Goal: Transaction & Acquisition: Purchase product/service

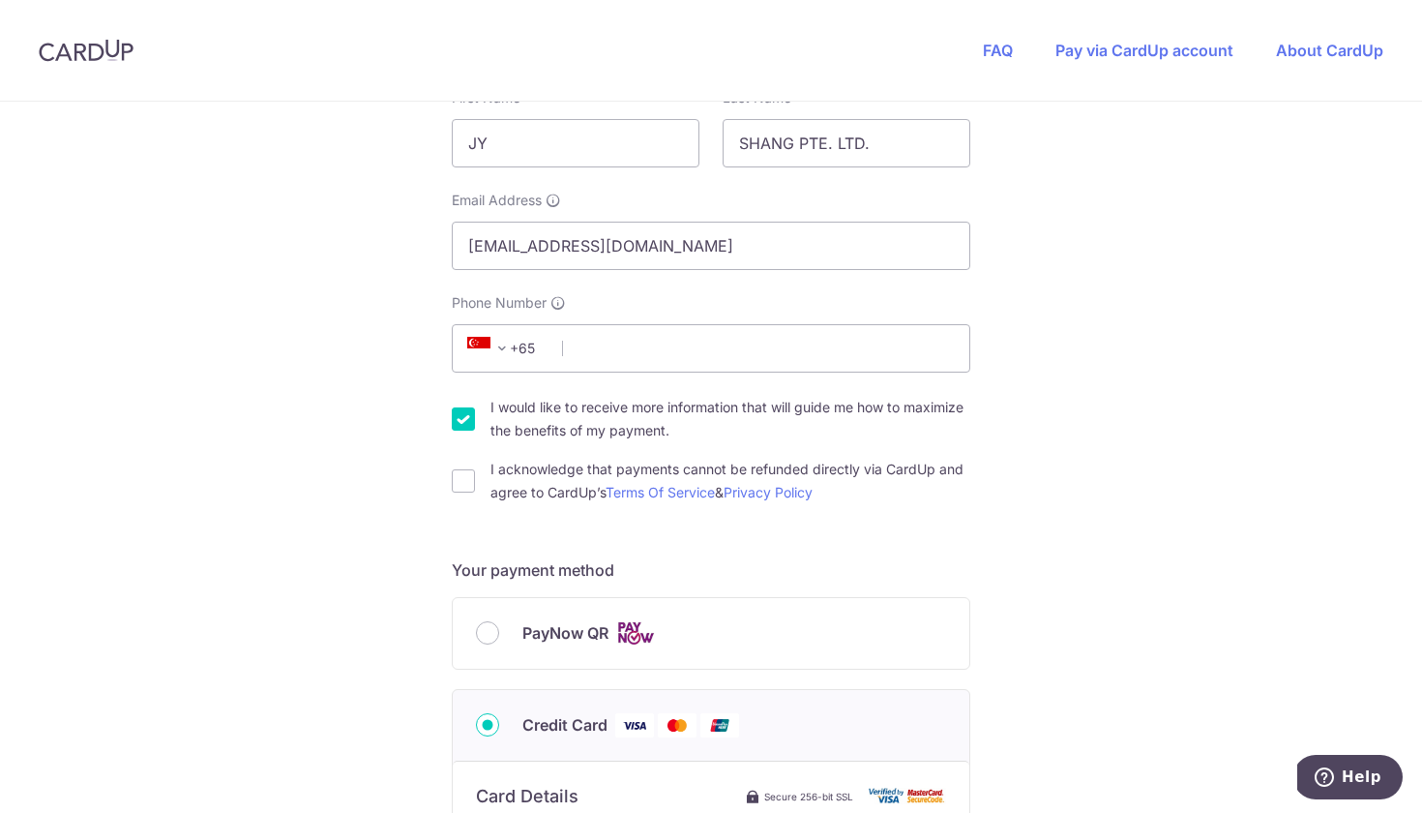
scroll to position [392, 0]
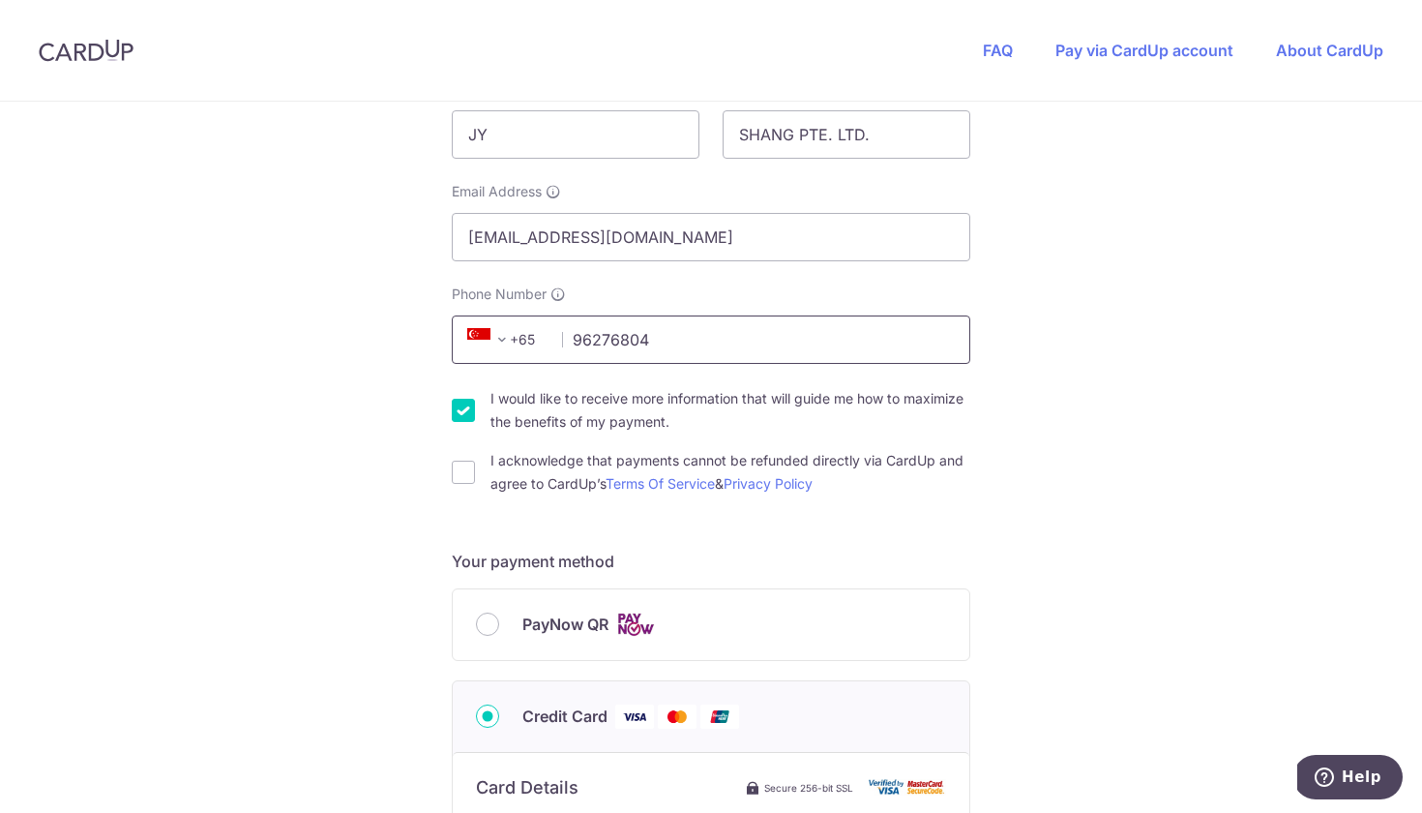
type input "96276804"
click at [399, 546] on div "You are paying UPVUE PTE. LTD. UPVUE PTE. LTD. uses CardUp to accept payments. …" at bounding box center [711, 653] width 1422 height 1887
click at [464, 413] on input "I would like to receive more information that will guide me how to maximize the…" at bounding box center [463, 410] width 23 height 23
checkbox input "false"
click at [463, 482] on input "I acknowledge that payments cannot be refunded directly via CardUp and agree to…" at bounding box center [463, 471] width 23 height 23
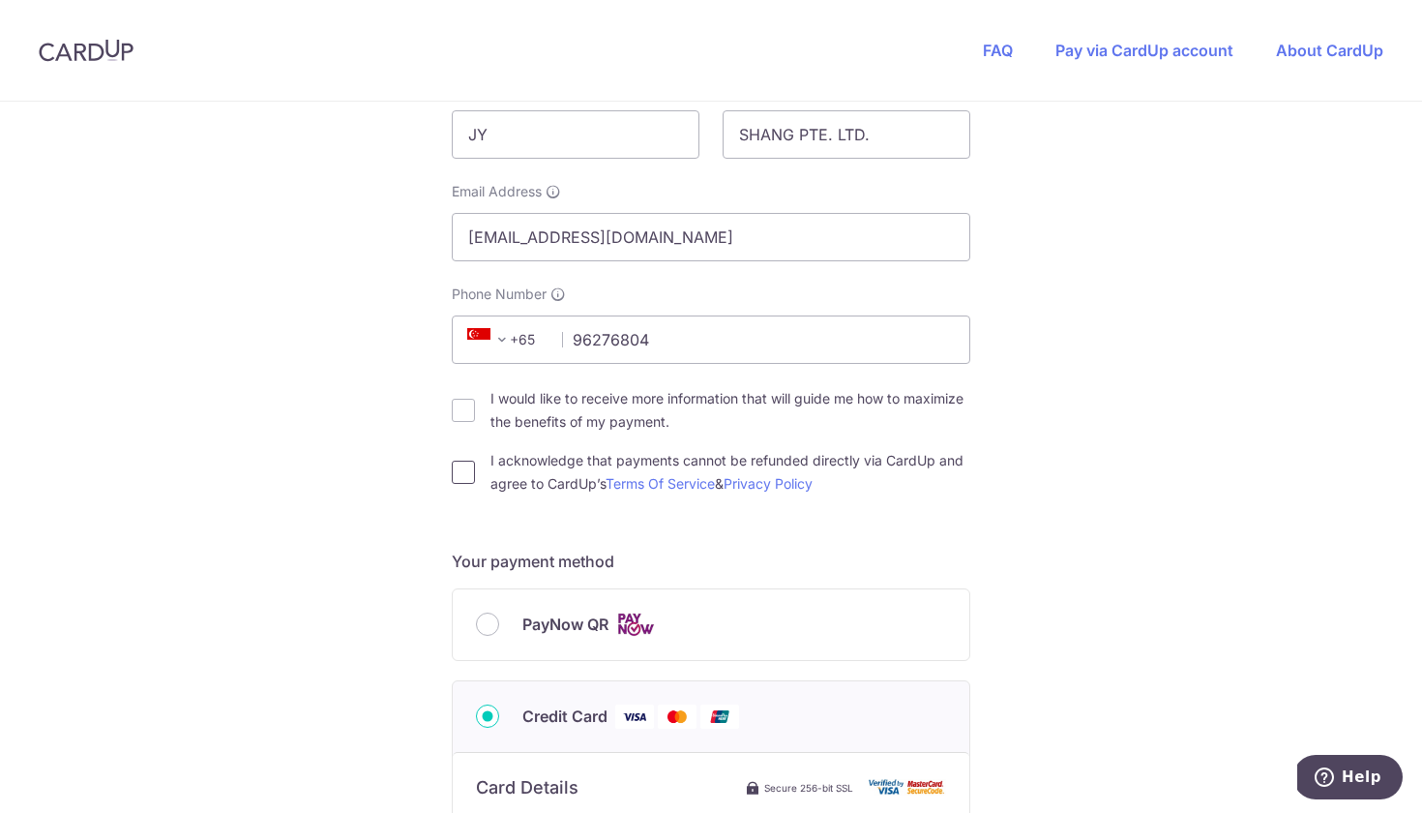
checkbox input "true"
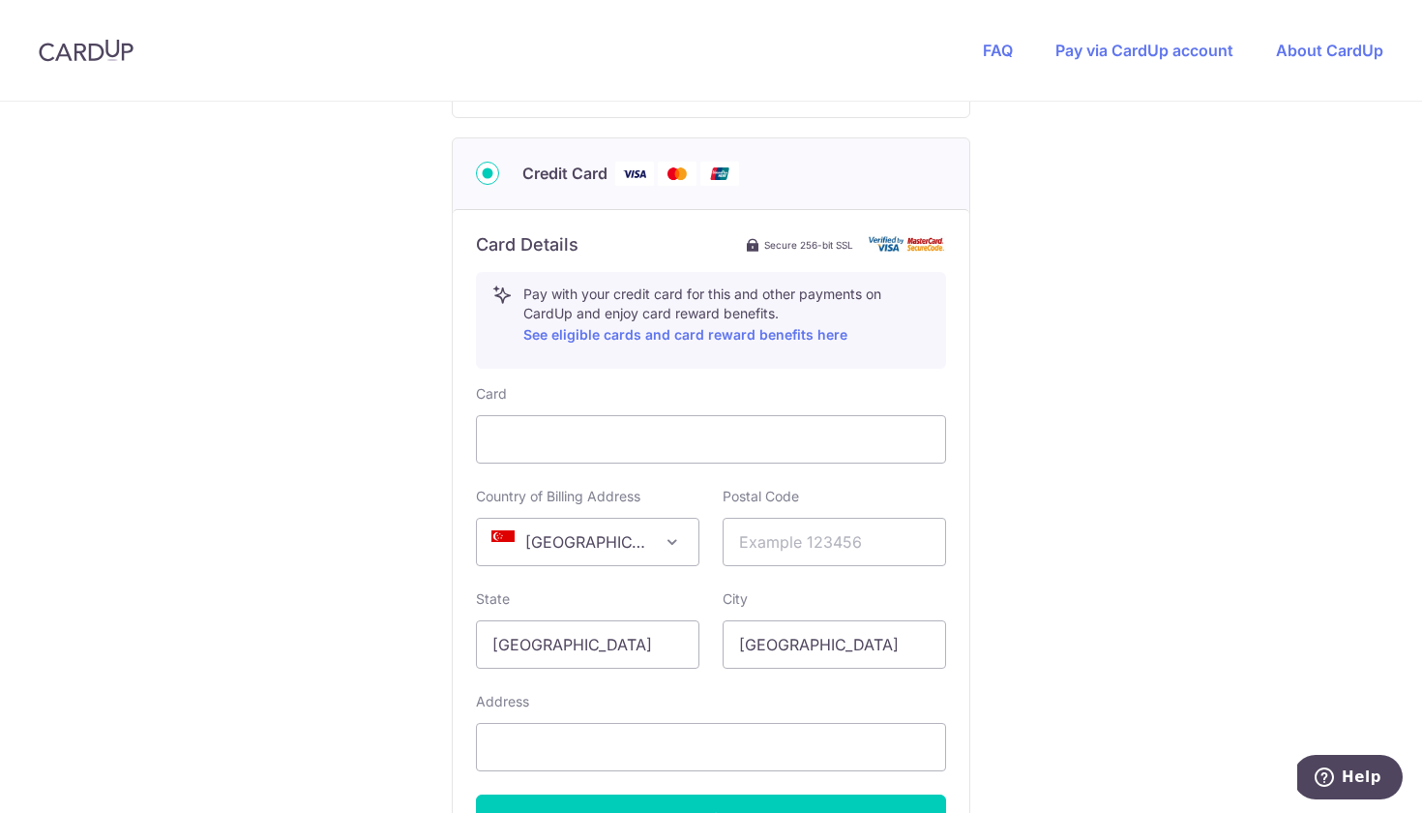
scroll to position [958, 0]
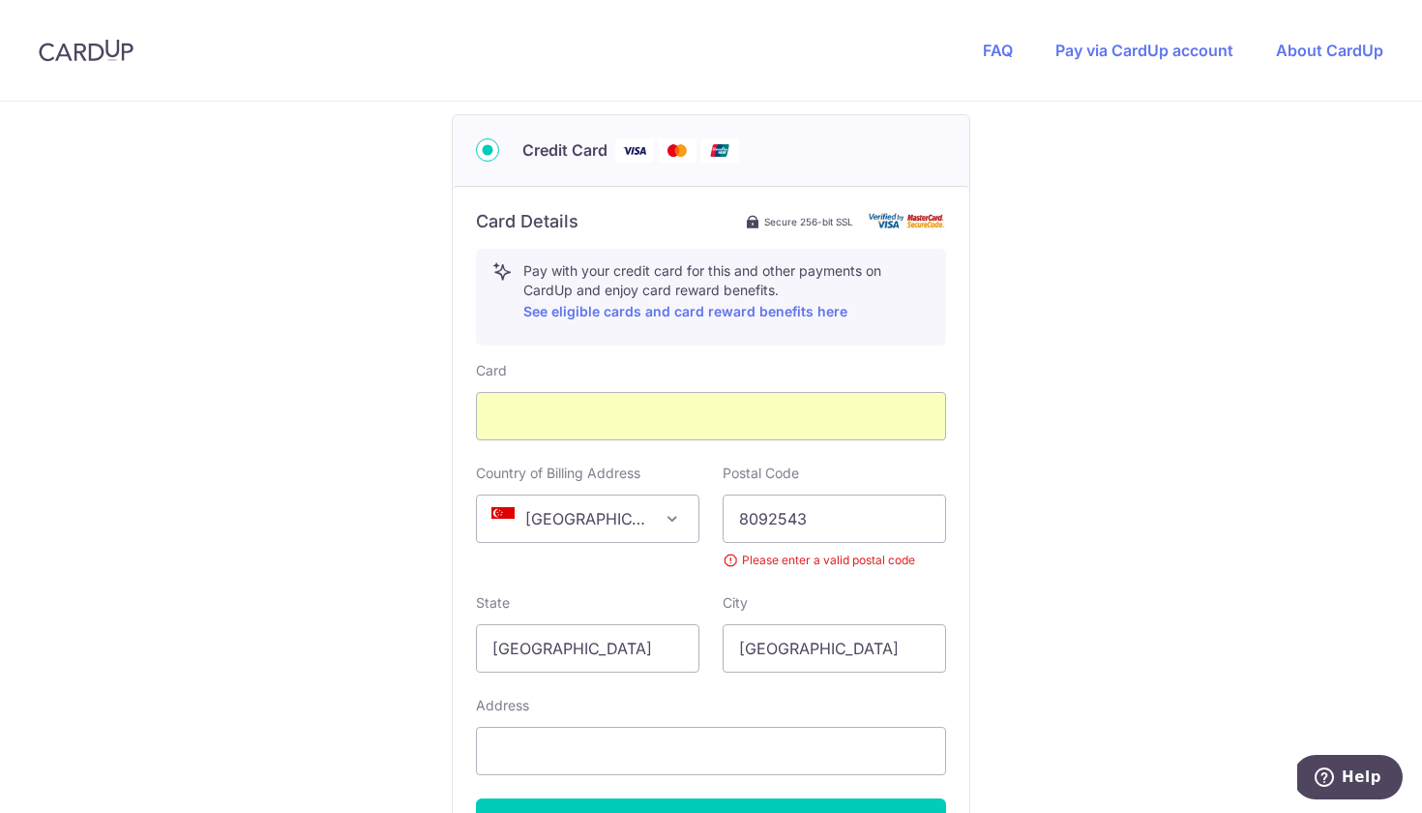
click at [402, 609] on div "You are paying UPVUE PTE. LTD. UPVUE PTE. LTD. uses CardUp to accept payments. …" at bounding box center [711, 101] width 1422 height 1914
click at [788, 514] on input "8092543" at bounding box center [834, 518] width 223 height 48
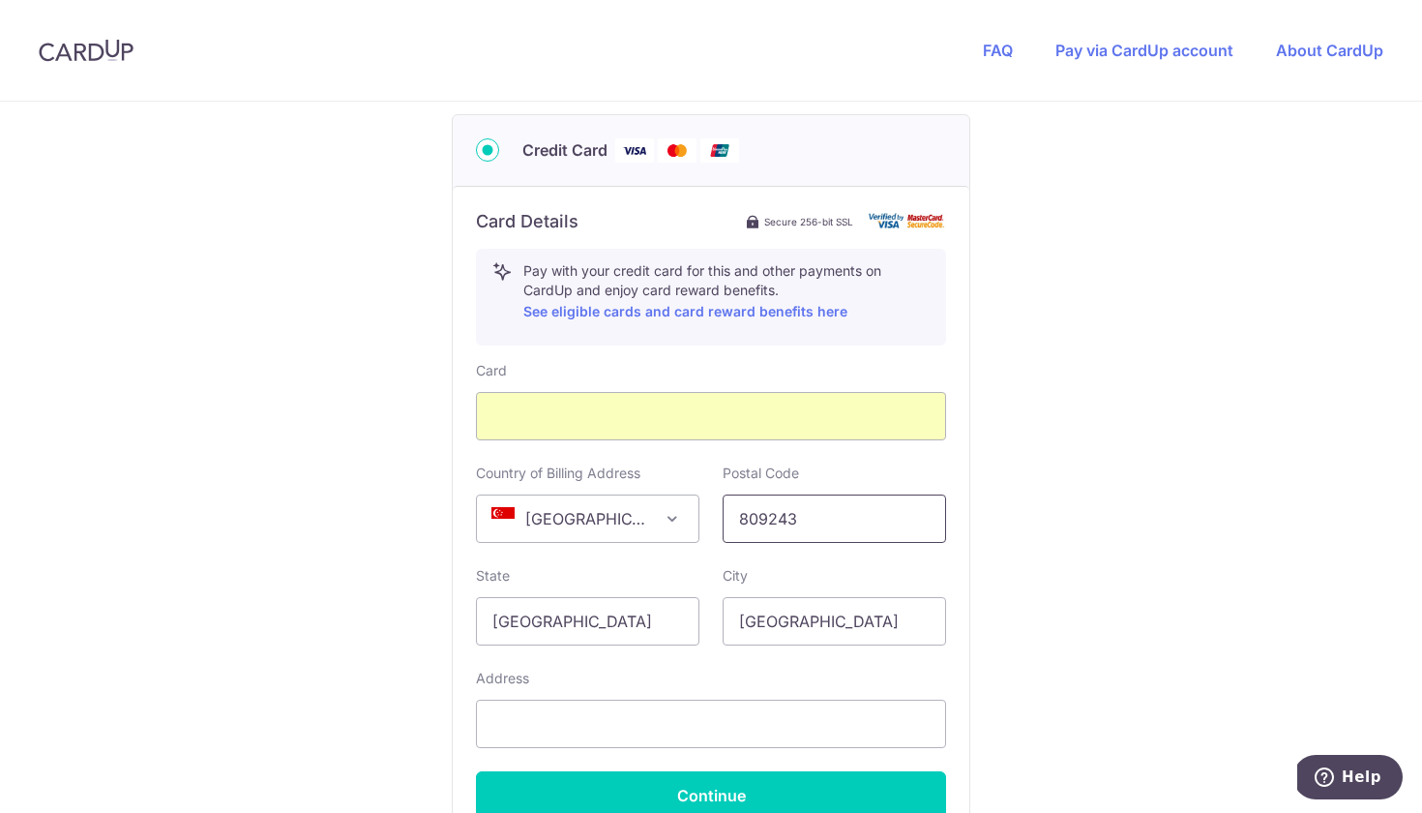
type input "809243"
click at [429, 609] on div "You are paying UPVUE PTE. LTD. UPVUE PTE. LTD. uses CardUp to accept payments. …" at bounding box center [711, 87] width 1422 height 1887
type input "[STREET_ADDRESS]"
click at [368, 667] on div "You are paying UPVUE PTE. LTD. UPVUE PTE. LTD. uses CardUp to accept payments. …" at bounding box center [711, 87] width 1422 height 1887
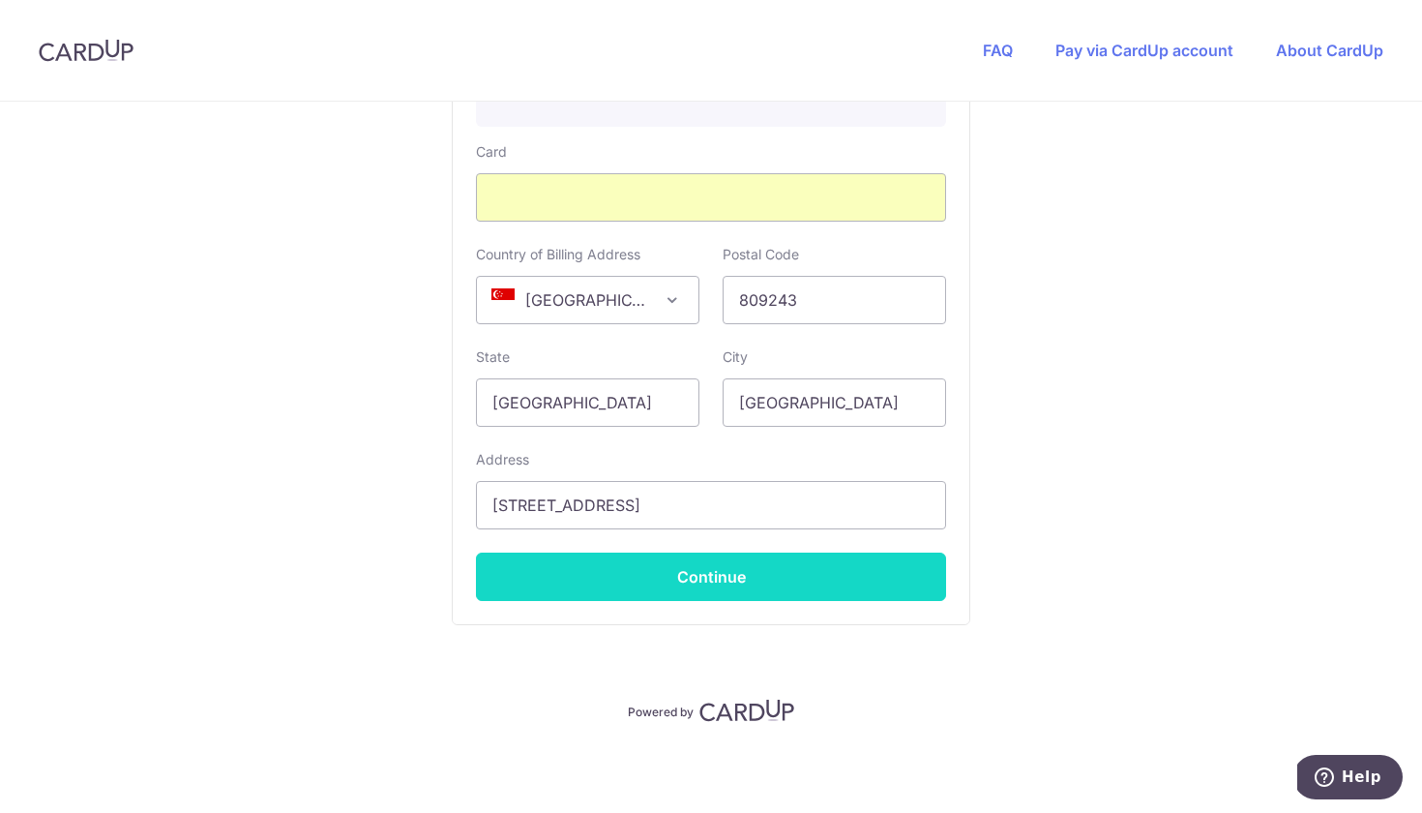
click at [714, 580] on button "Continue" at bounding box center [711, 576] width 470 height 48
type input "**** 3597"
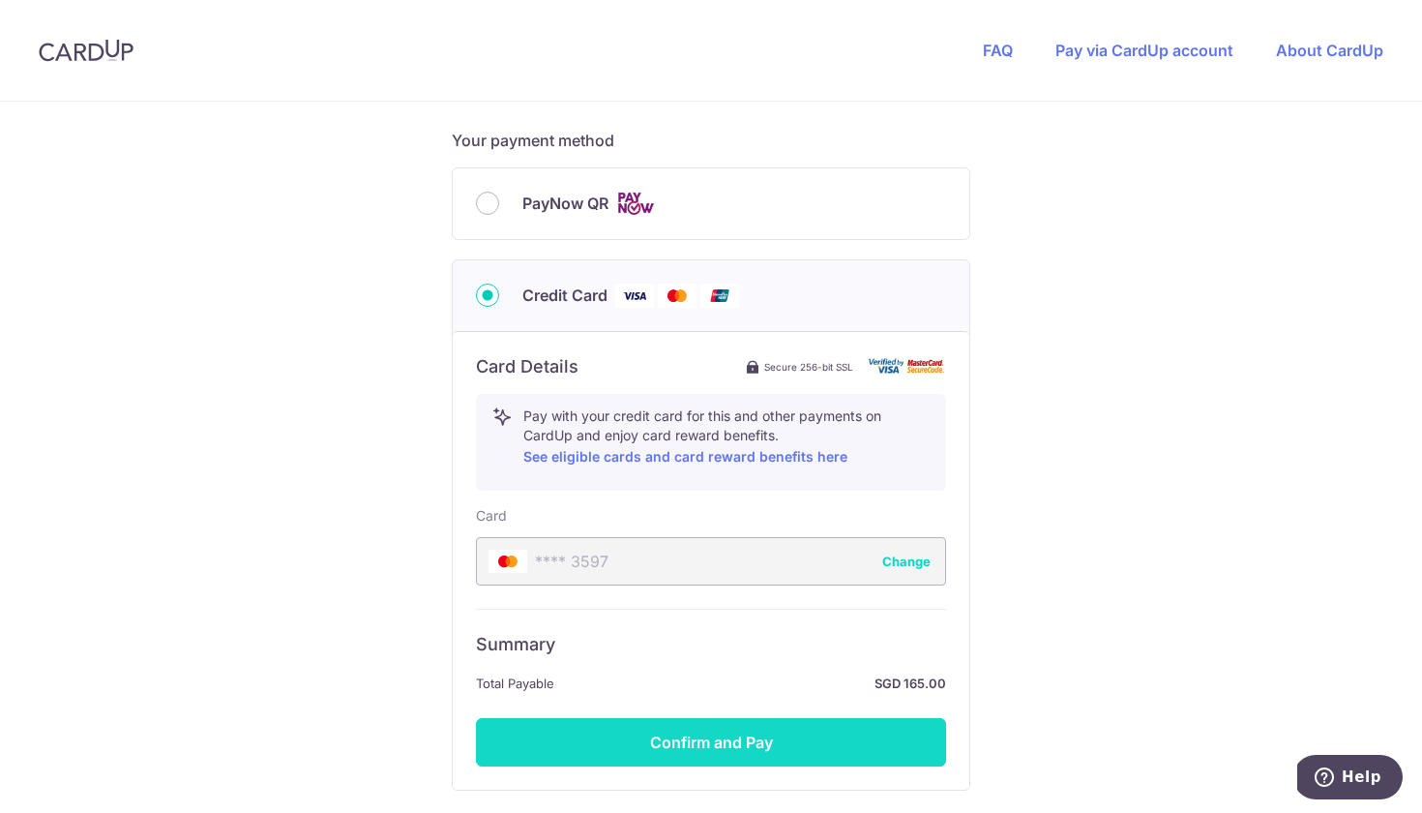
click at [705, 736] on button "Confirm and Pay" at bounding box center [711, 742] width 470 height 48
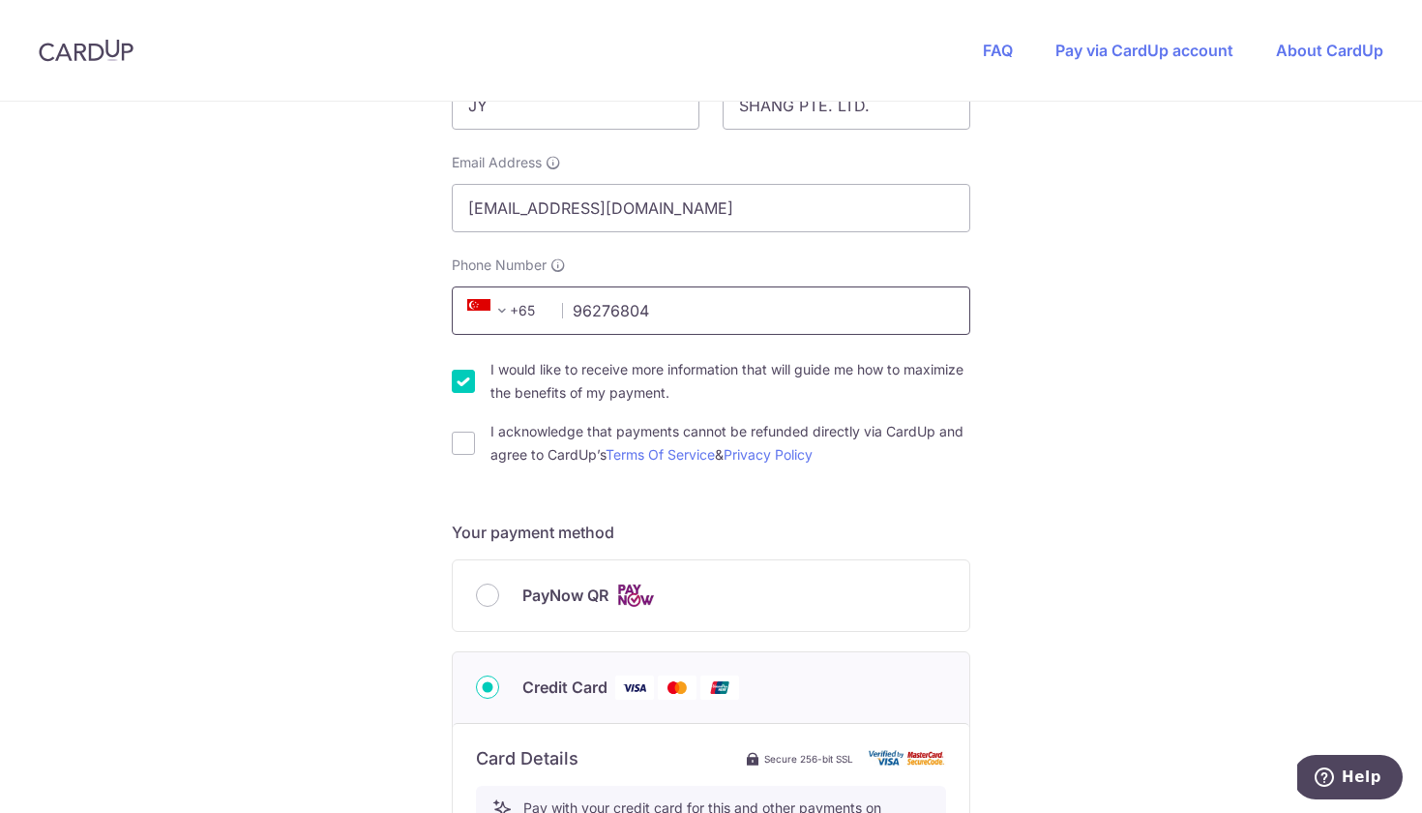
type input "96276804"
click at [389, 484] on div "You are paying UPVUE PTE. LTD. UPVUE PTE. LTD. uses CardUp to accept payments. …" at bounding box center [711, 624] width 1422 height 1887
click at [463, 451] on input "I acknowledge that payments cannot be refunded directly via CardUp and agree to…" at bounding box center [463, 442] width 23 height 23
checkbox input "true"
click at [464, 398] on div "I would like to receive more information that will guide me how to maximize the…" at bounding box center [711, 381] width 518 height 46
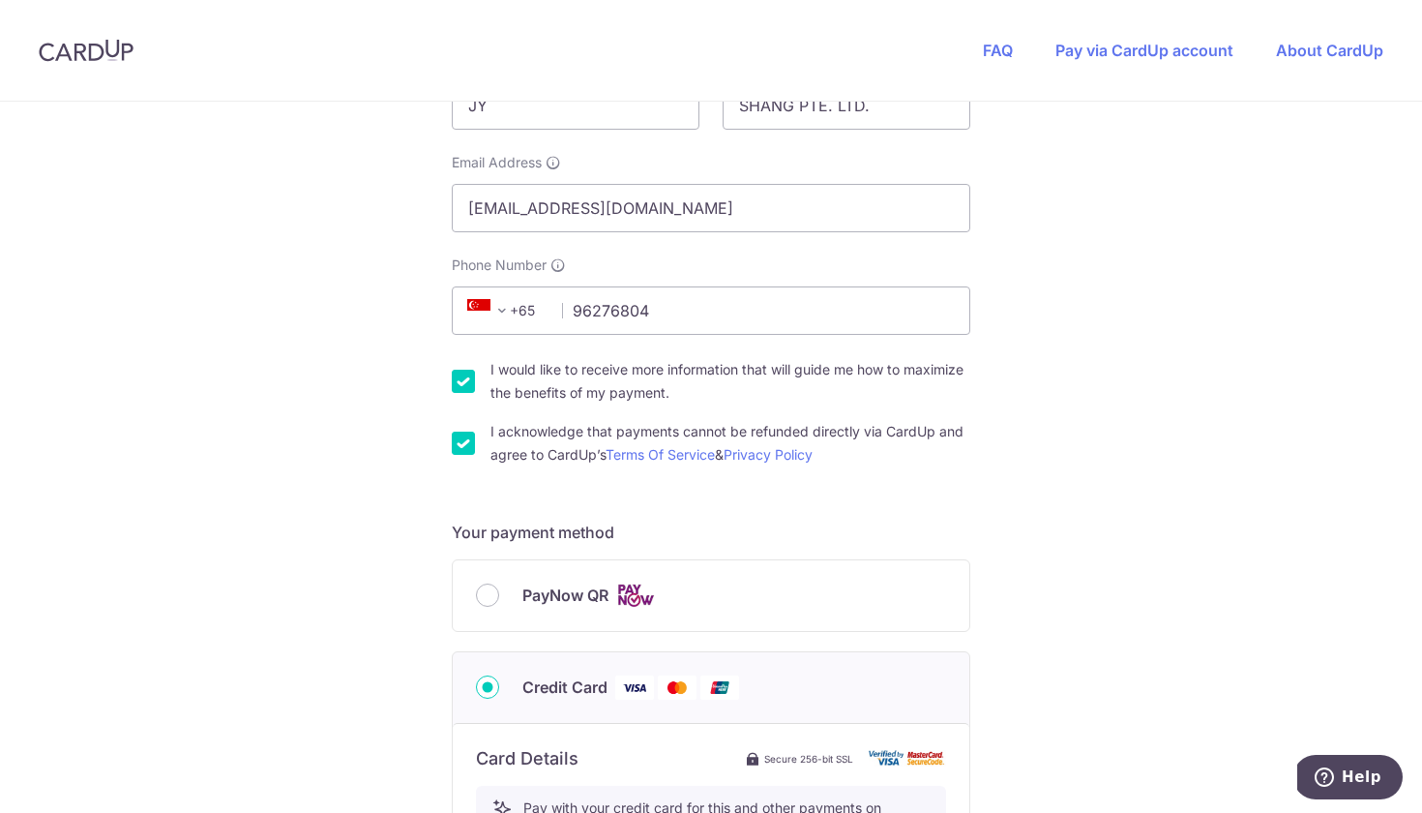
click at [461, 387] on input "I would like to receive more information that will guide me how to maximize the…" at bounding box center [463, 381] width 23 height 23
checkbox input "false"
click at [320, 502] on div "You are paying UPVUE PTE. LTD. UPVUE PTE. LTD. uses CardUp to accept payments. …" at bounding box center [711, 624] width 1422 height 1887
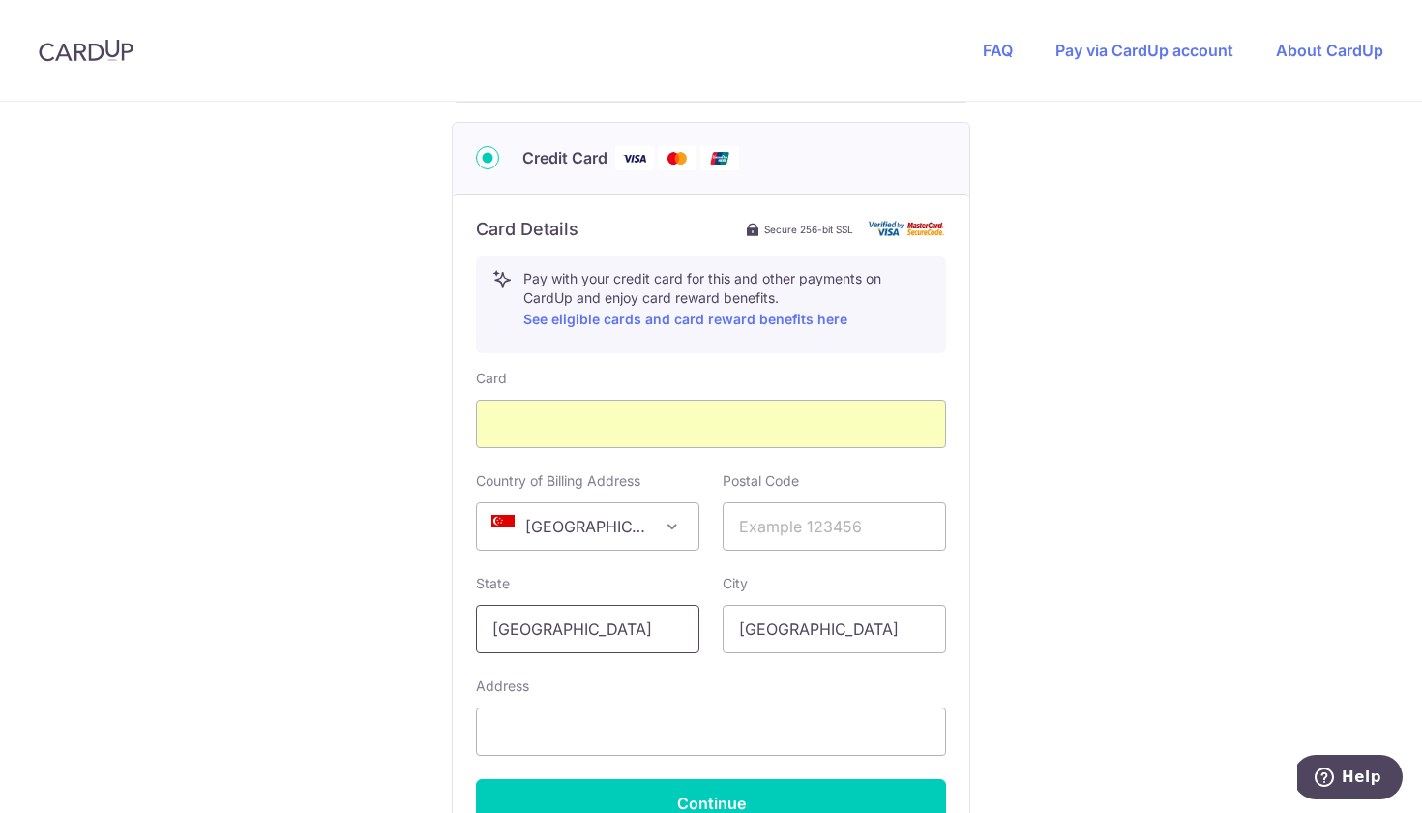
scroll to position [951, 0]
type input "809243"
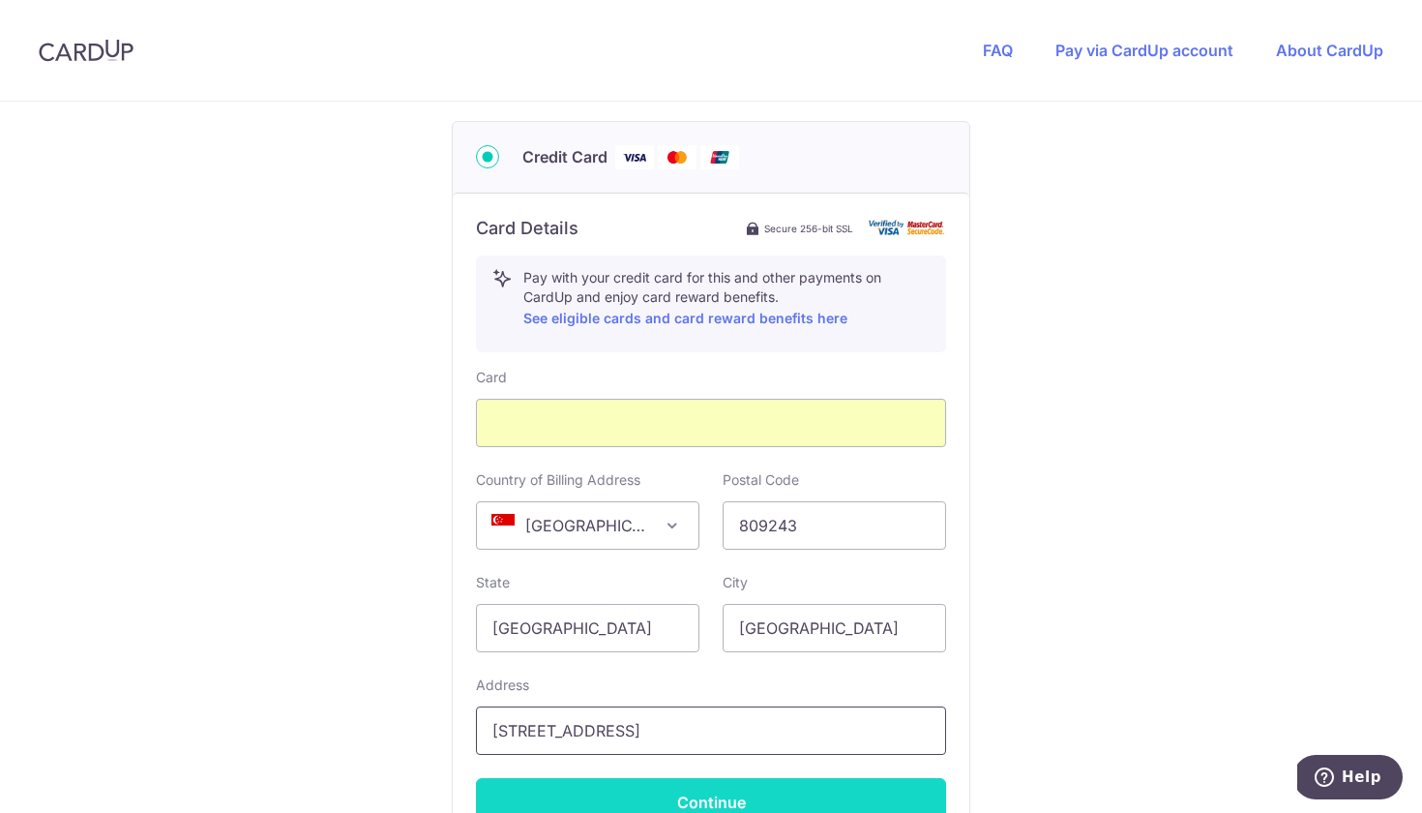
type input "[STREET_ADDRESS]"
click at [830, 785] on button "Continue" at bounding box center [711, 802] width 470 height 48
type input "**** 6191"
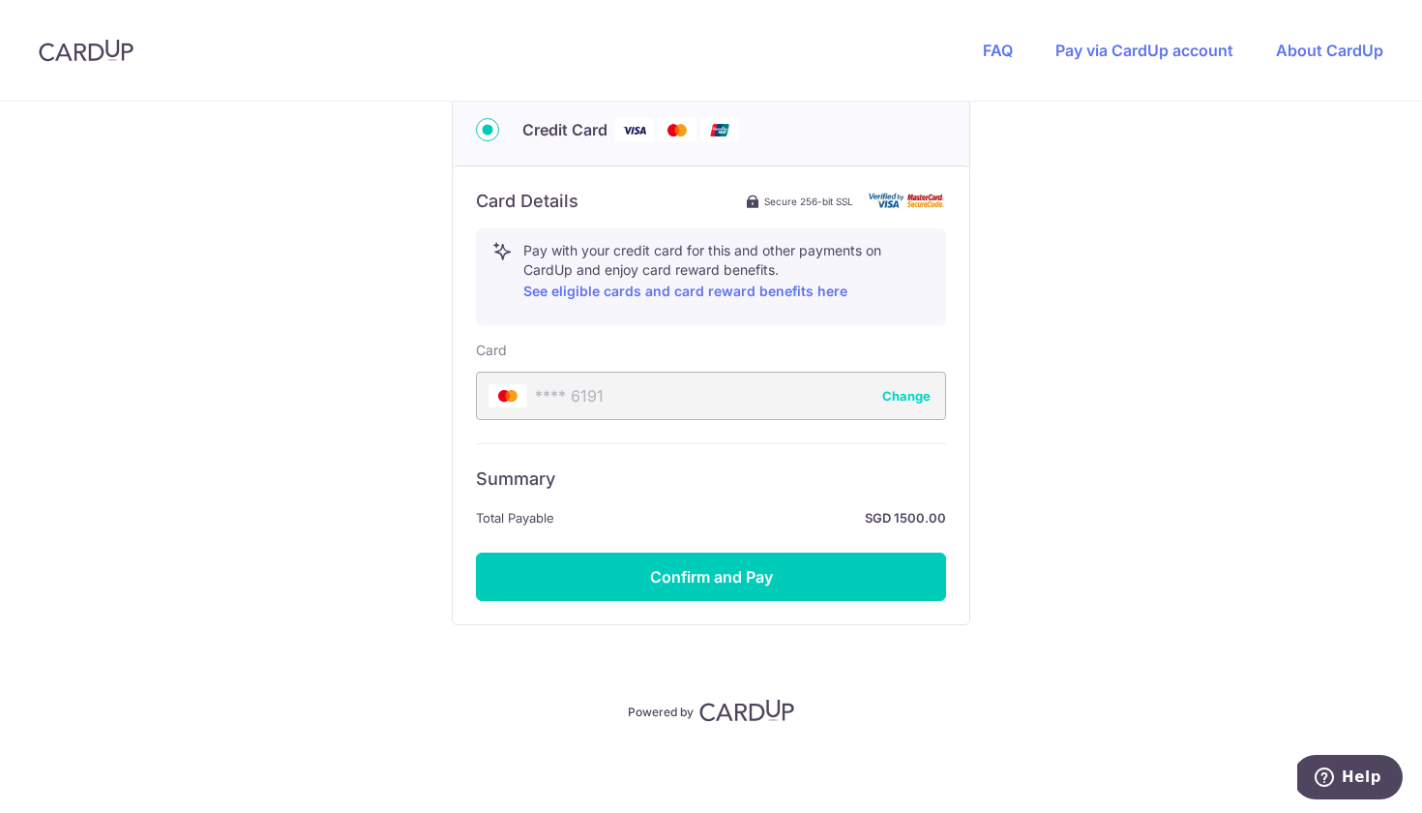
scroll to position [978, 0]
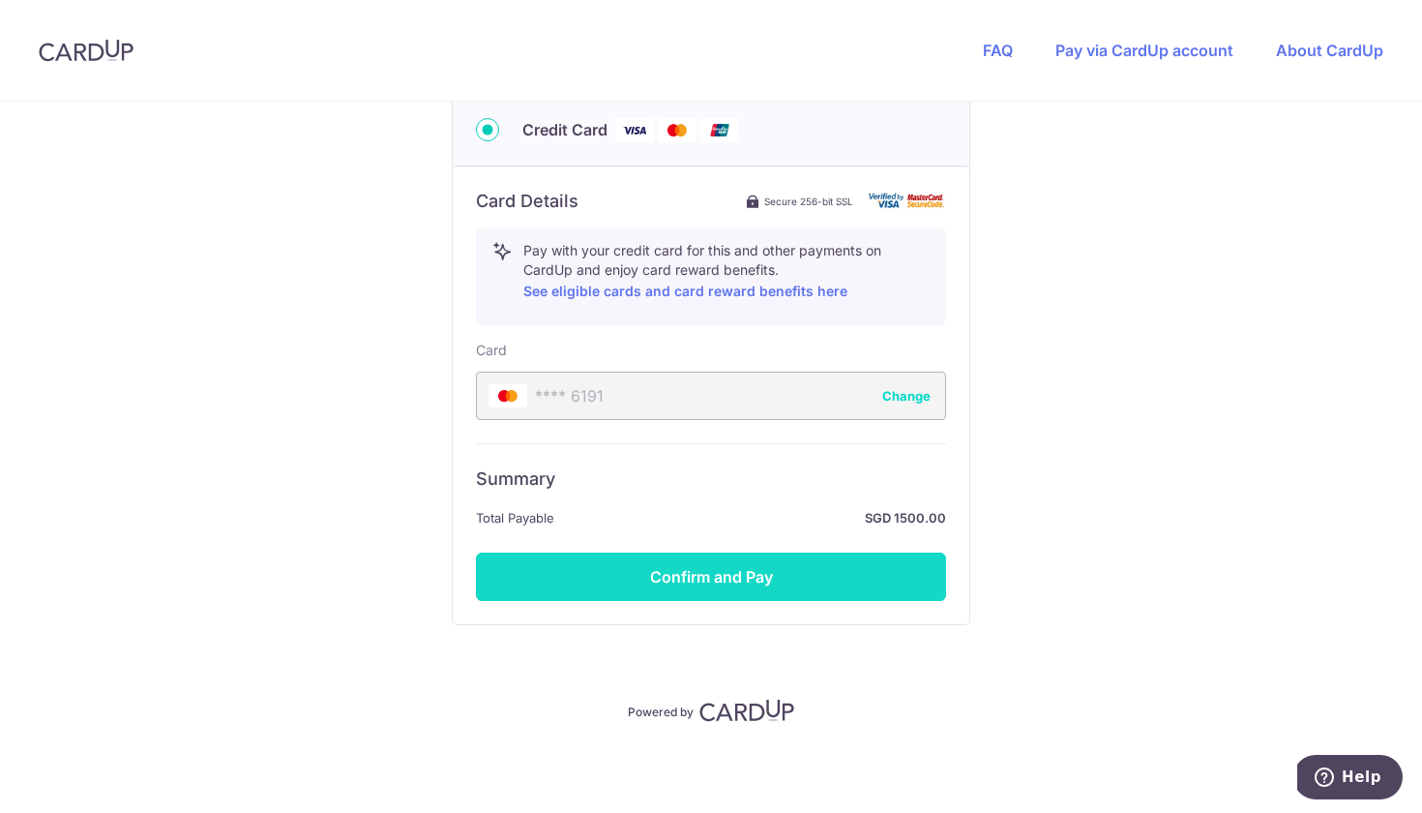
click at [752, 581] on button "Confirm and Pay" at bounding box center [711, 576] width 470 height 48
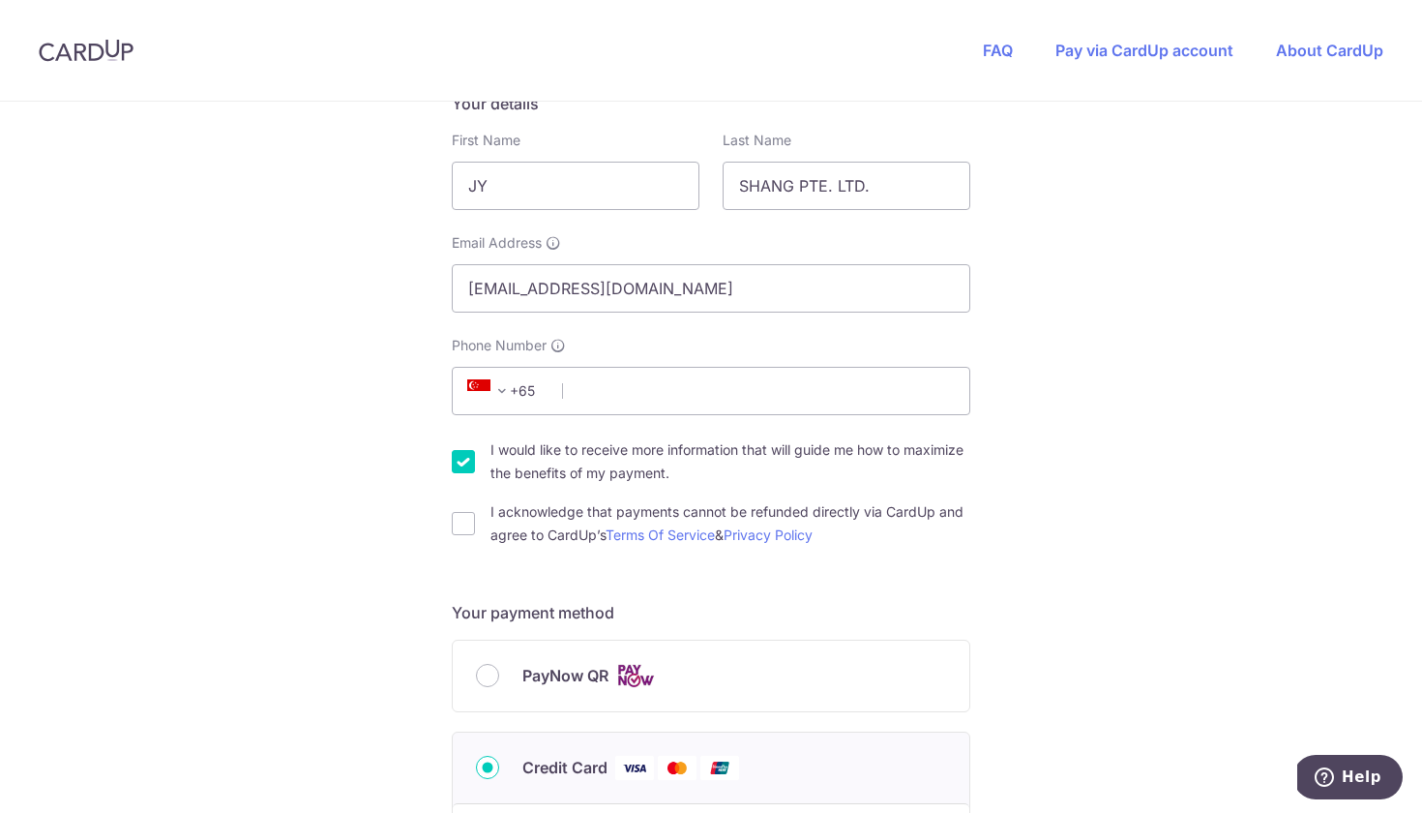
scroll to position [355, 0]
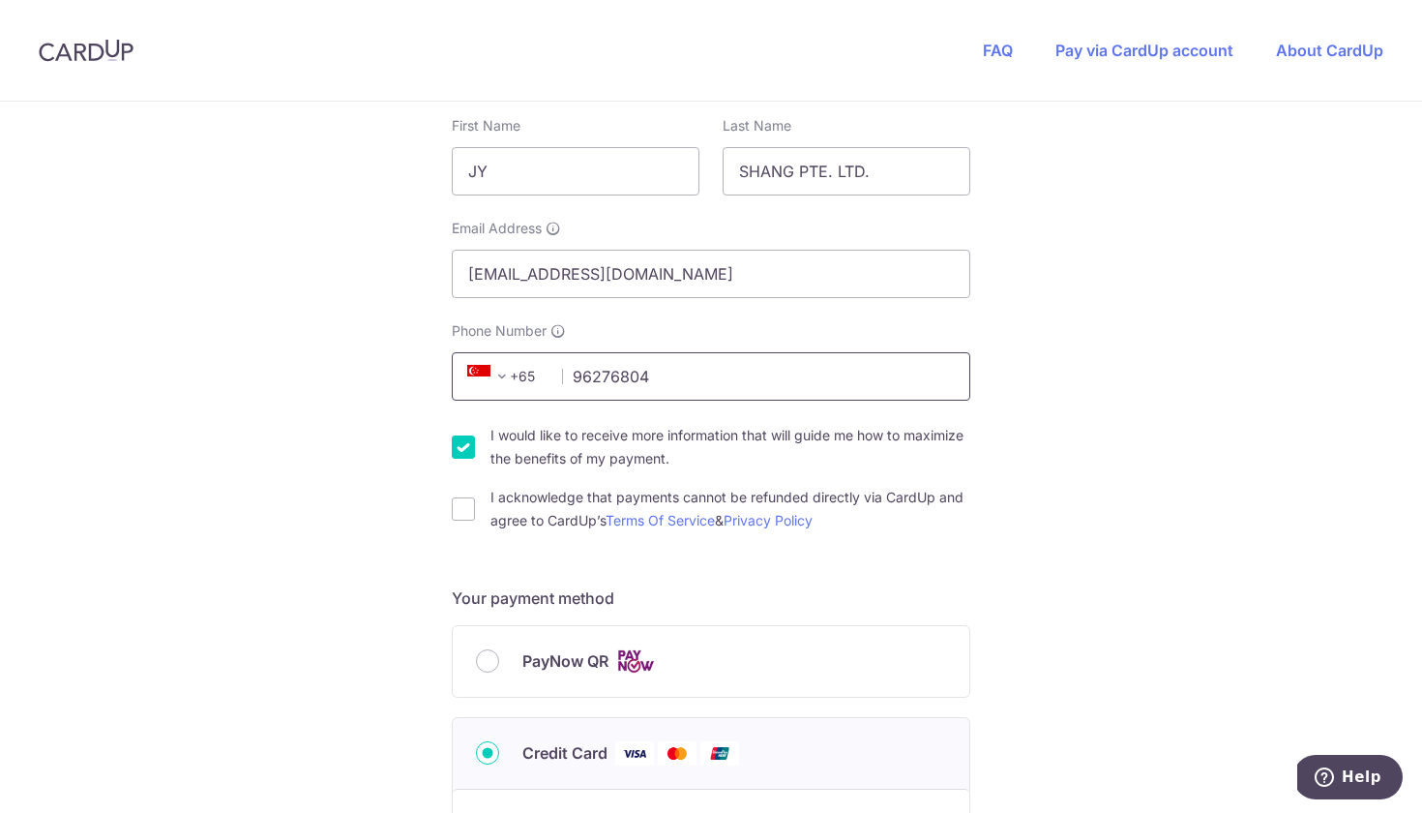
type input "96276804"
click at [394, 495] on div "You are paying UPVUE PTE. LTD. UPVUE PTE. LTD. uses CardUp to accept payments. …" at bounding box center [711, 690] width 1422 height 1887
click at [462, 458] on input "I would like to receive more information that will guide me how to maximize the…" at bounding box center [463, 446] width 23 height 23
checkbox input "false"
click at [464, 509] on input "I acknowledge that payments cannot be refunded directly via CardUp and agree to…" at bounding box center [463, 508] width 23 height 23
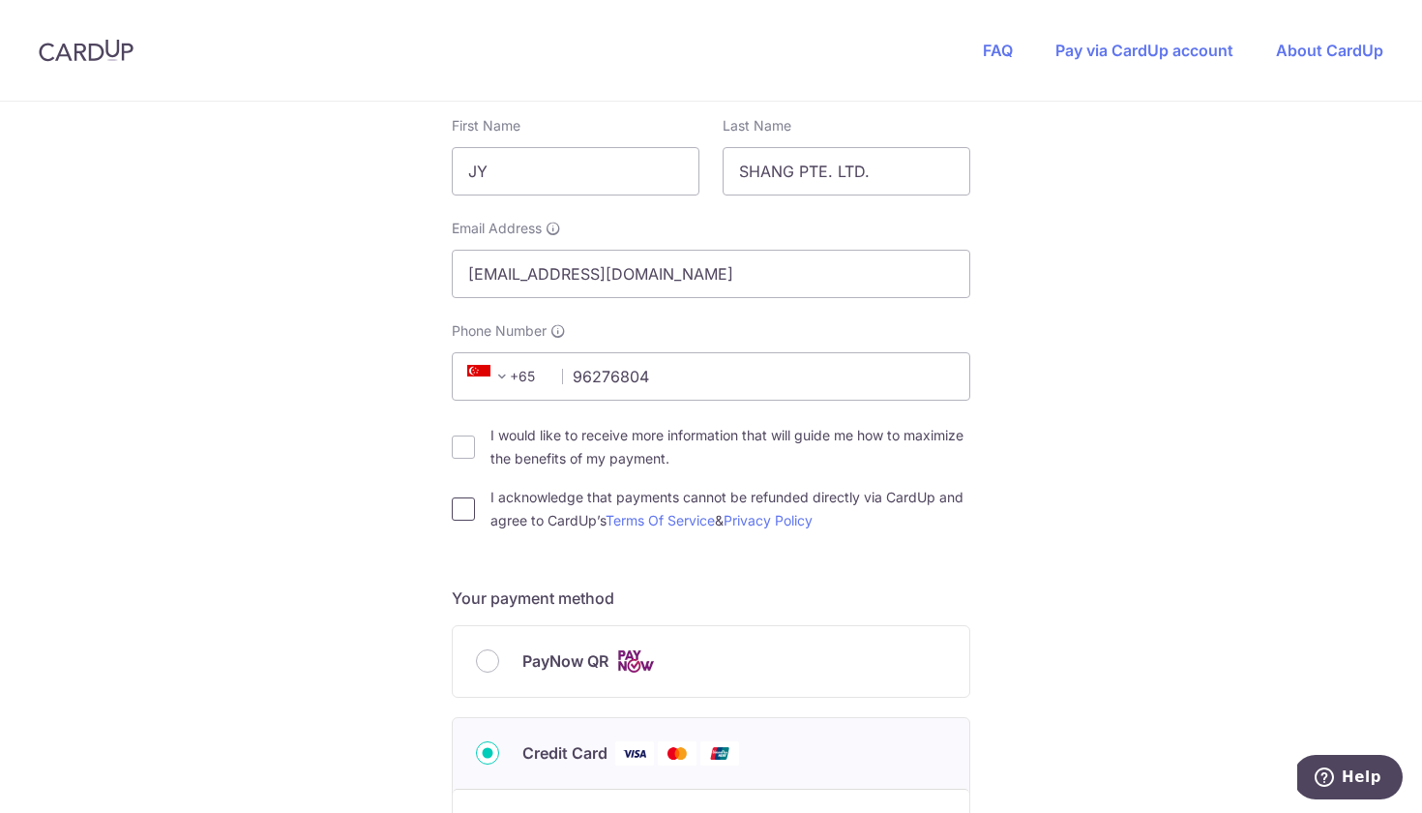
checkbox input "true"
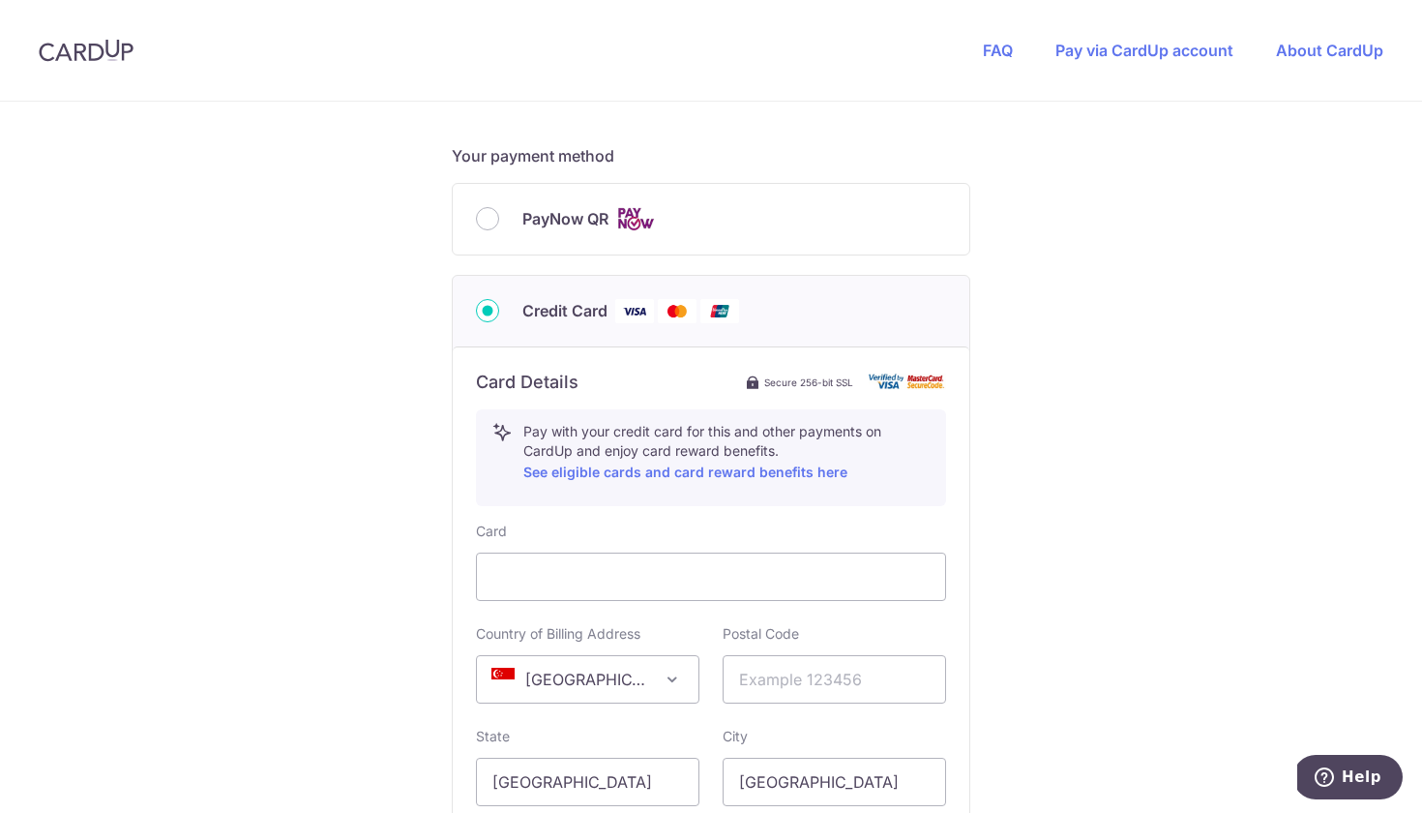
scroll to position [813, 0]
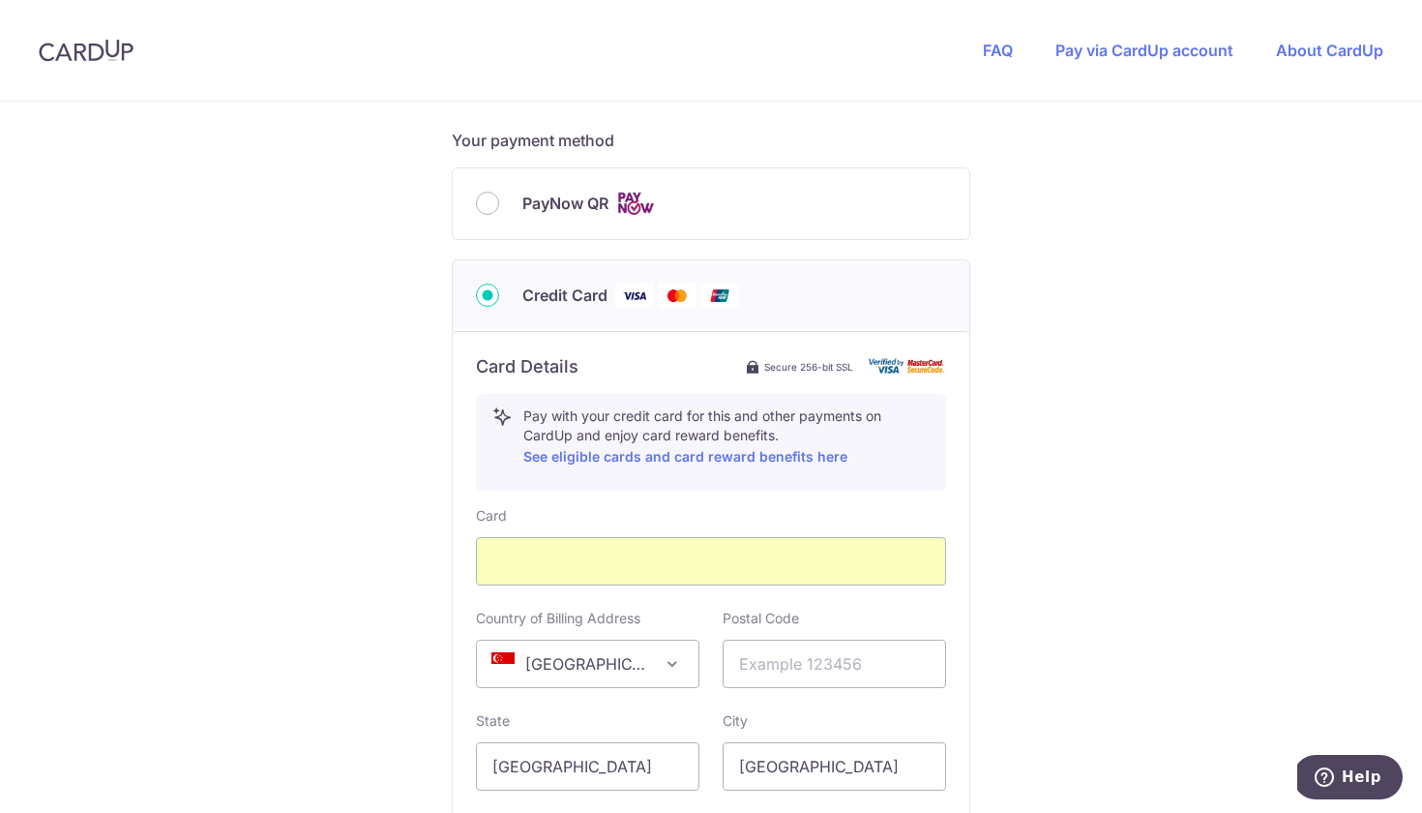
click at [381, 592] on div "You are paying UPVUE PTE. LTD. UPVUE PTE. LTD. uses CardUp to accept payments. …" at bounding box center [711, 232] width 1422 height 1887
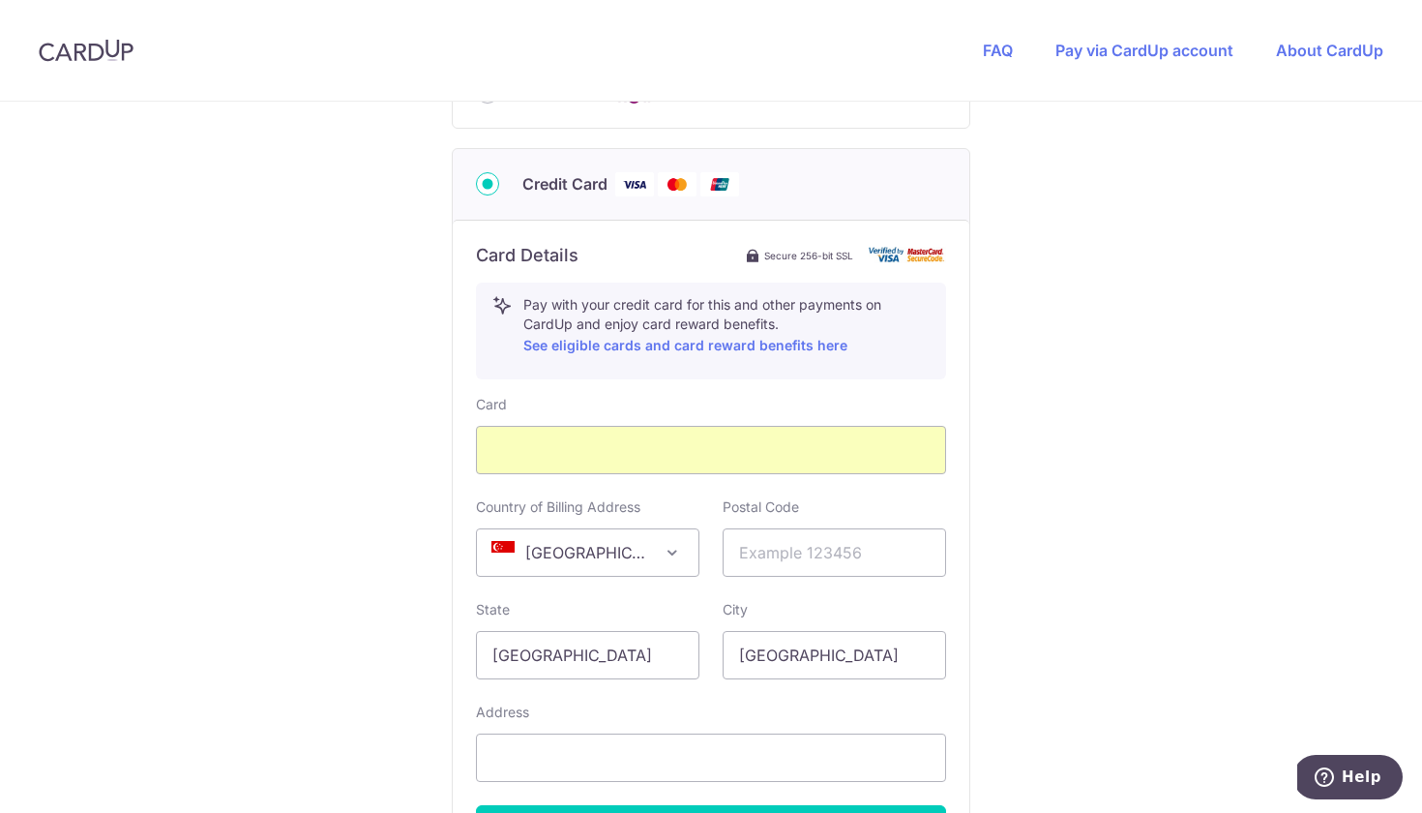
scroll to position [953, 0]
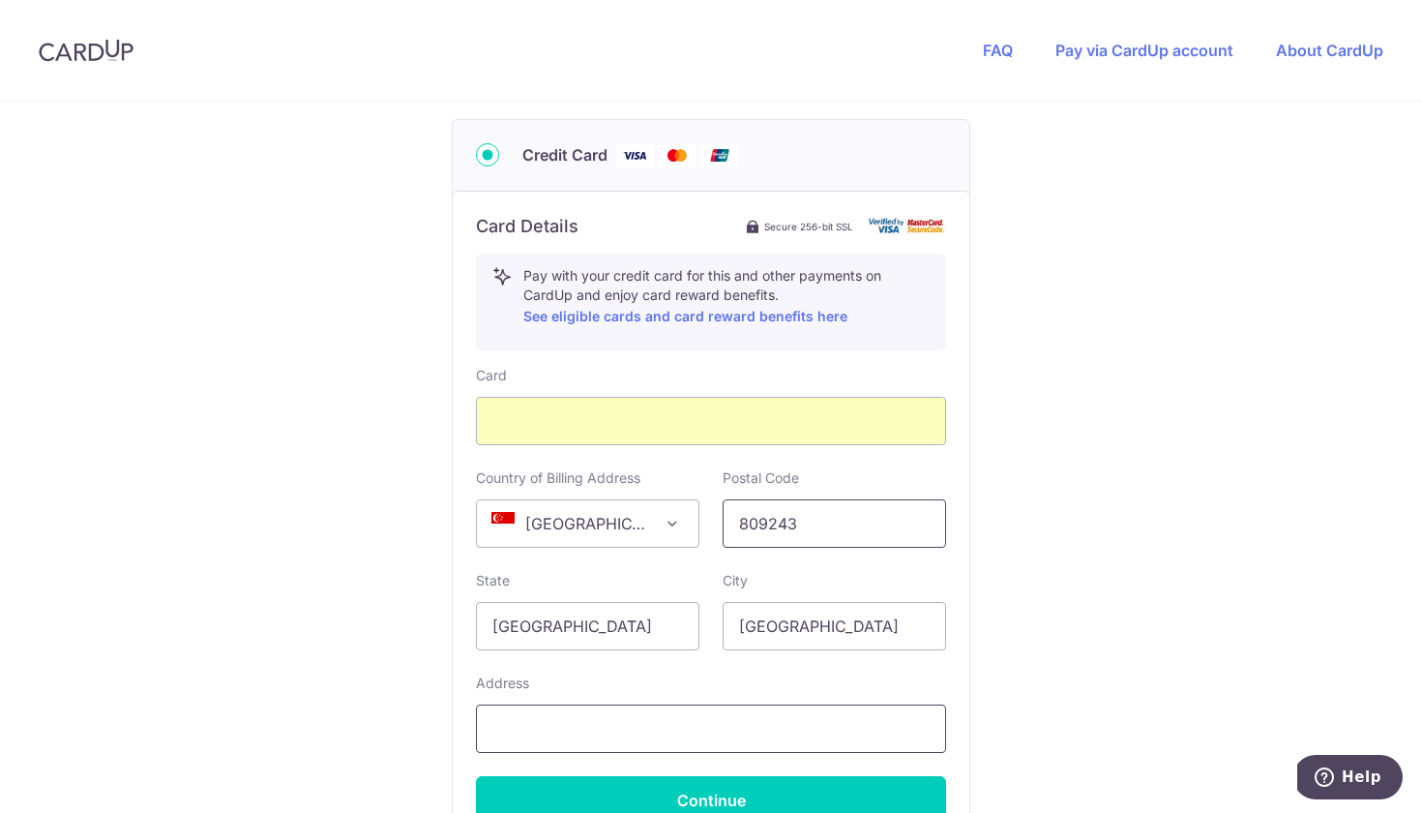
type input "809243"
type input "9"
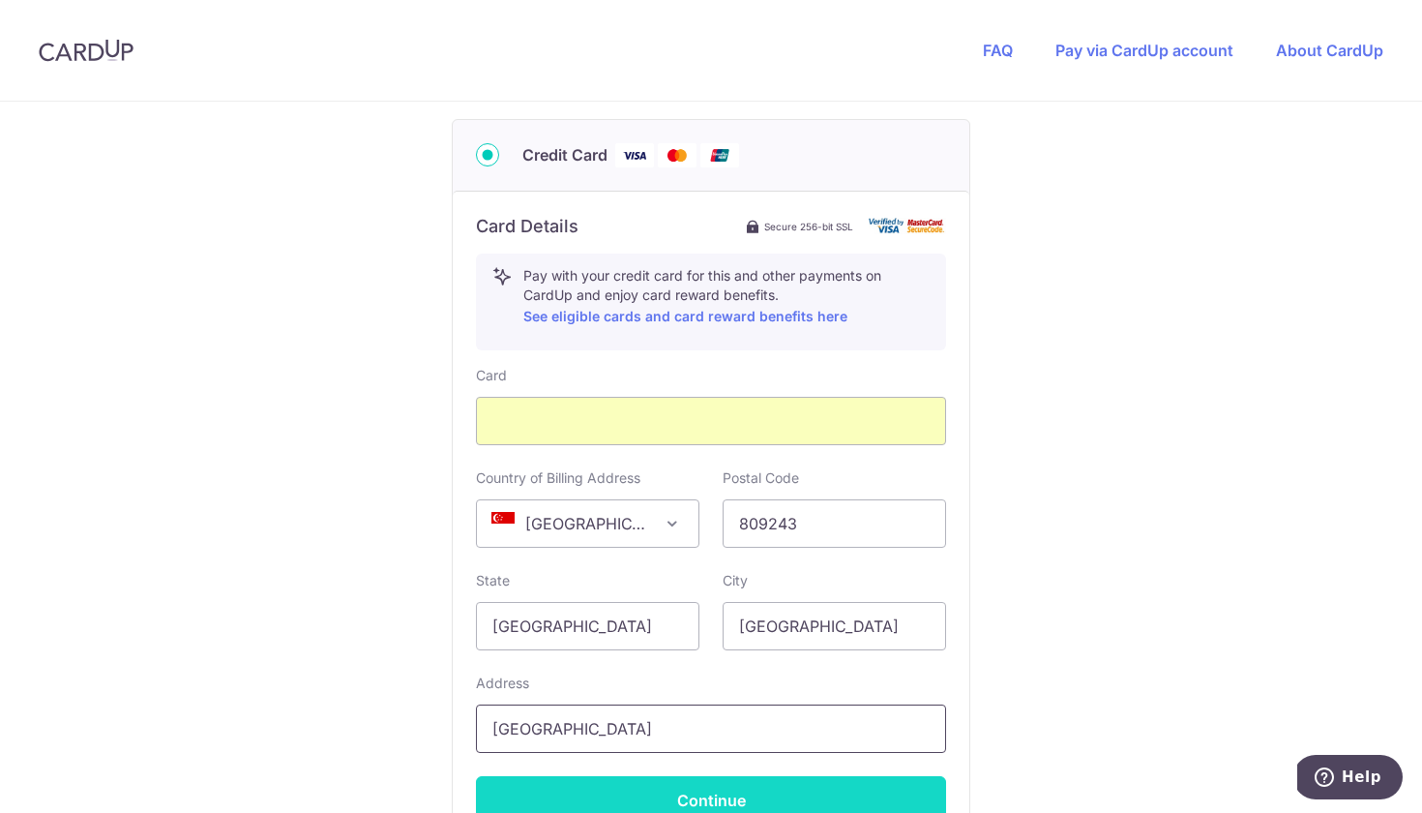
type input "83 Jalan Jarak"
click at [799, 787] on button "Continue" at bounding box center [711, 800] width 470 height 48
type input "**** 3597"
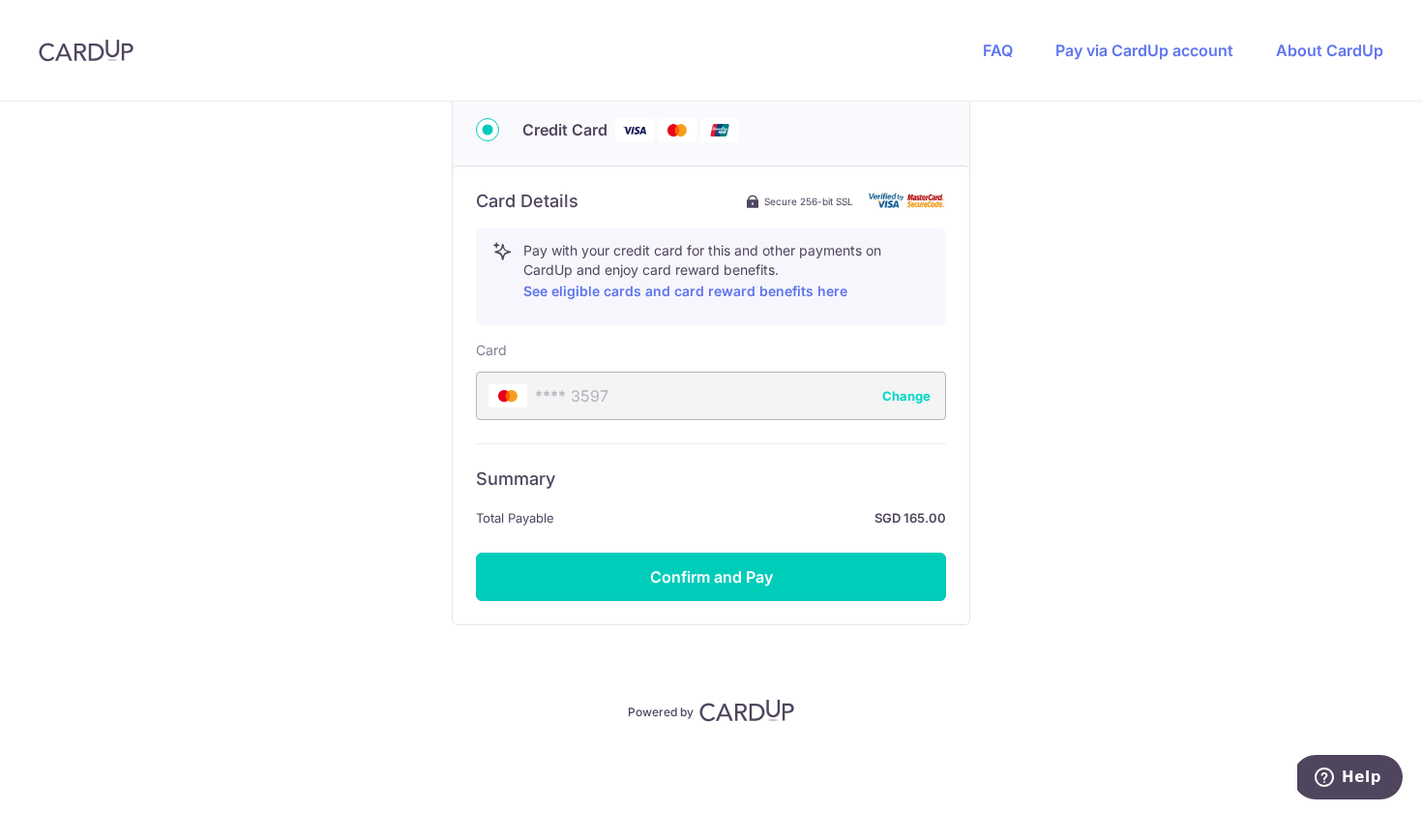
scroll to position [978, 0]
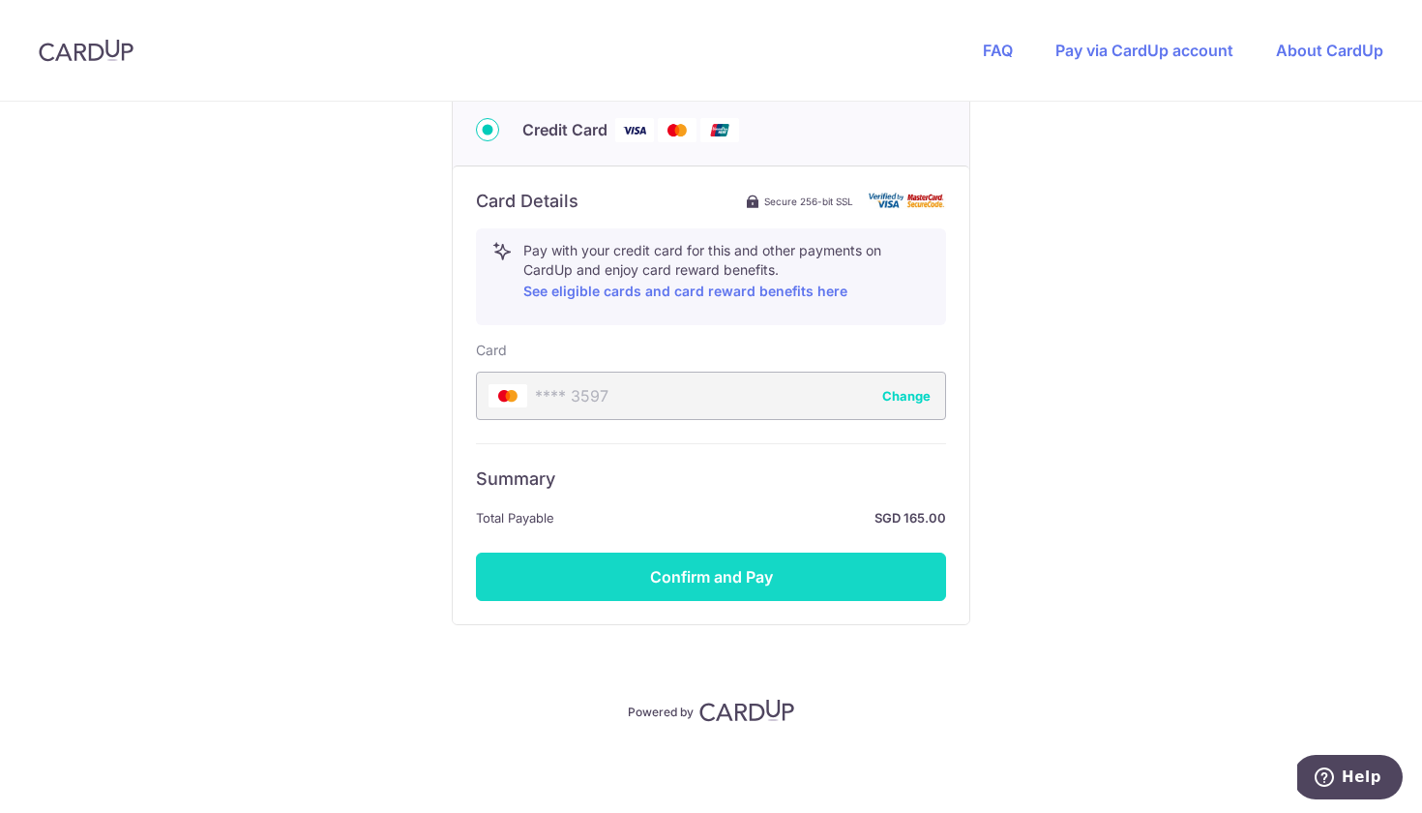
click at [797, 576] on button "Confirm and Pay" at bounding box center [711, 576] width 470 height 48
